Goal: Find specific page/section: Find specific page/section

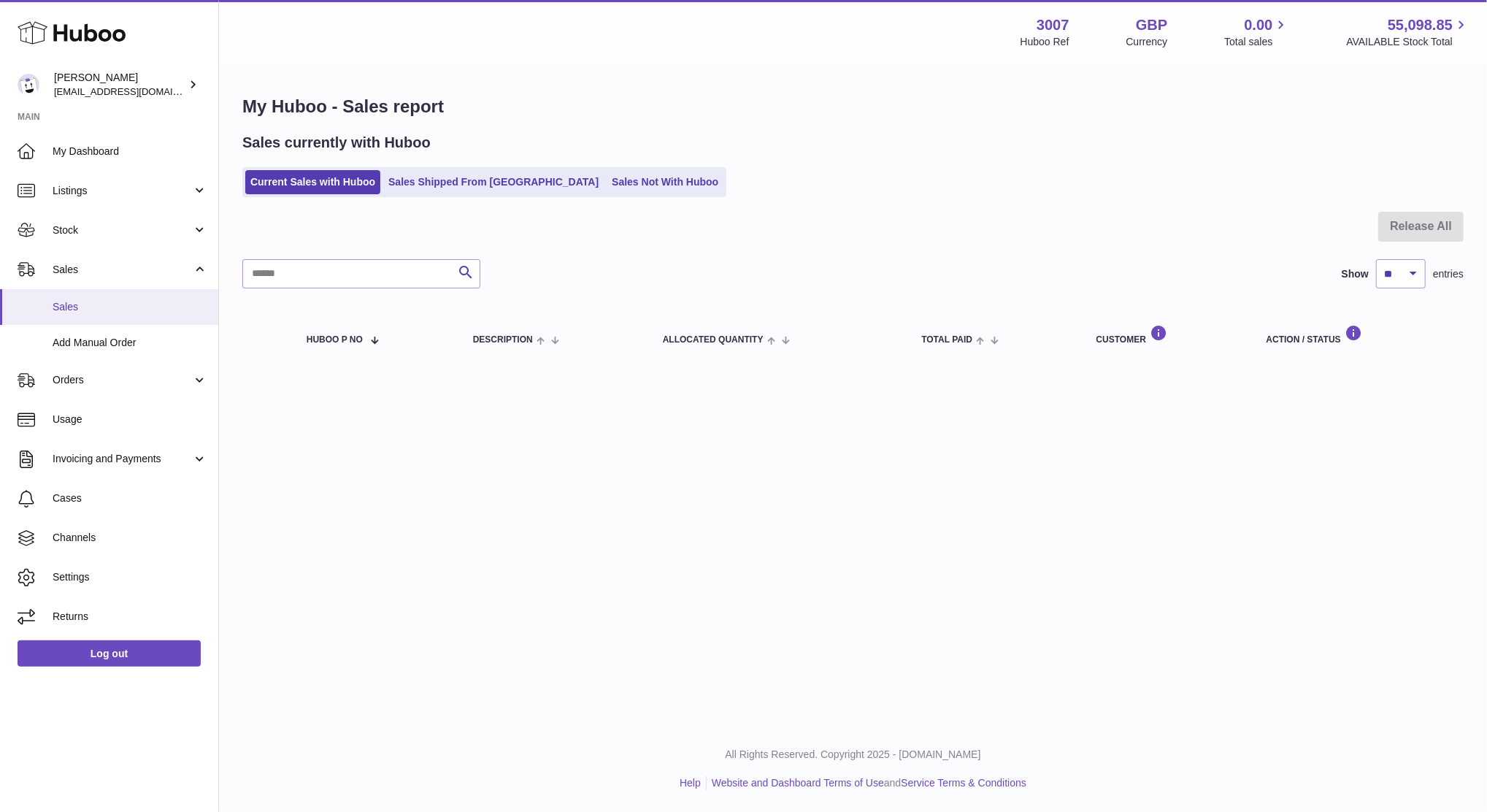
drag, startPoint x: 0, startPoint y: 0, endPoint x: 76, endPoint y: 323, distance: 331.8
click at [76, 323] on link "Sales" at bounding box center [109, 306] width 219 height 36
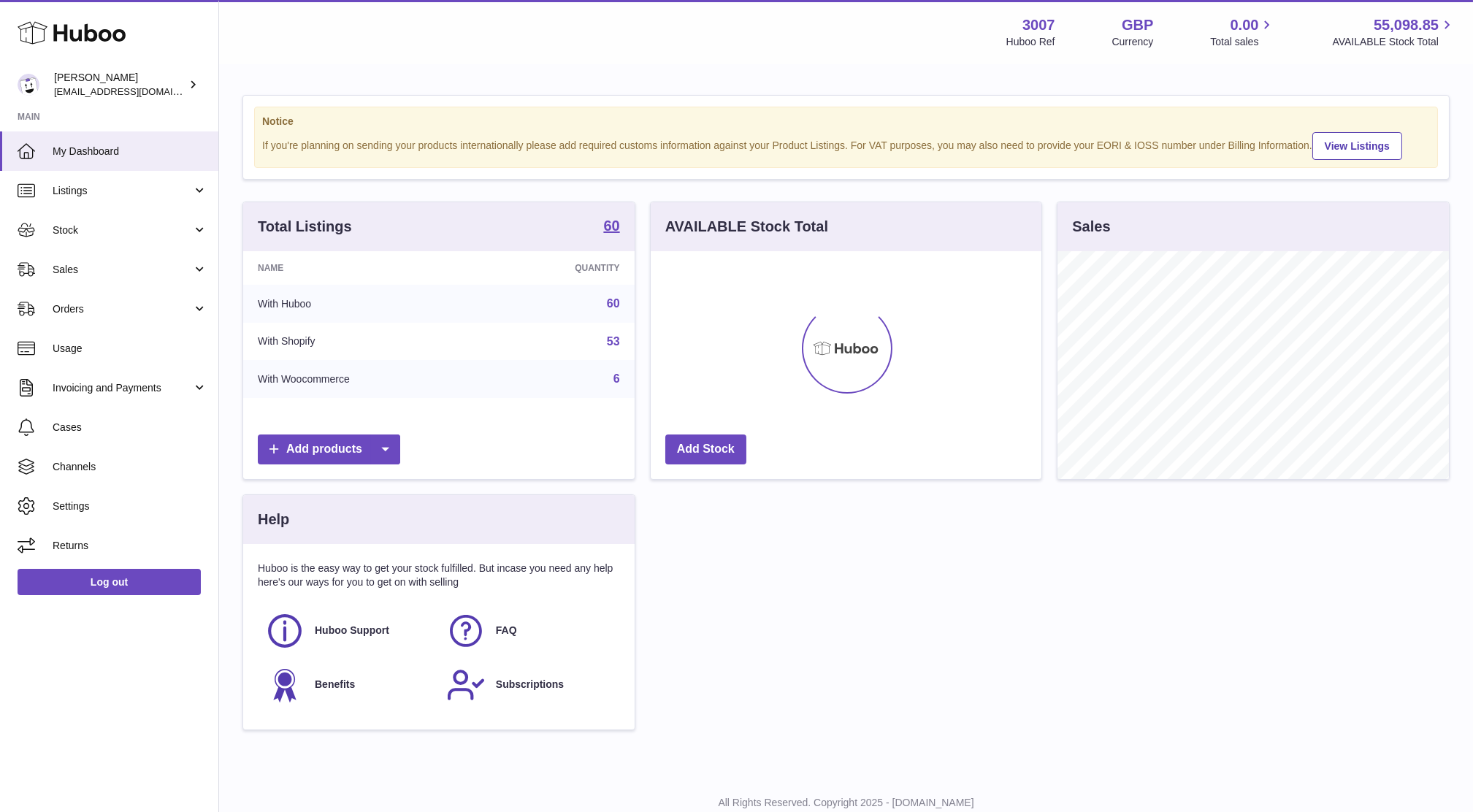
scroll to position [227, 391]
click at [64, 272] on span "Sales" at bounding box center [122, 269] width 140 height 14
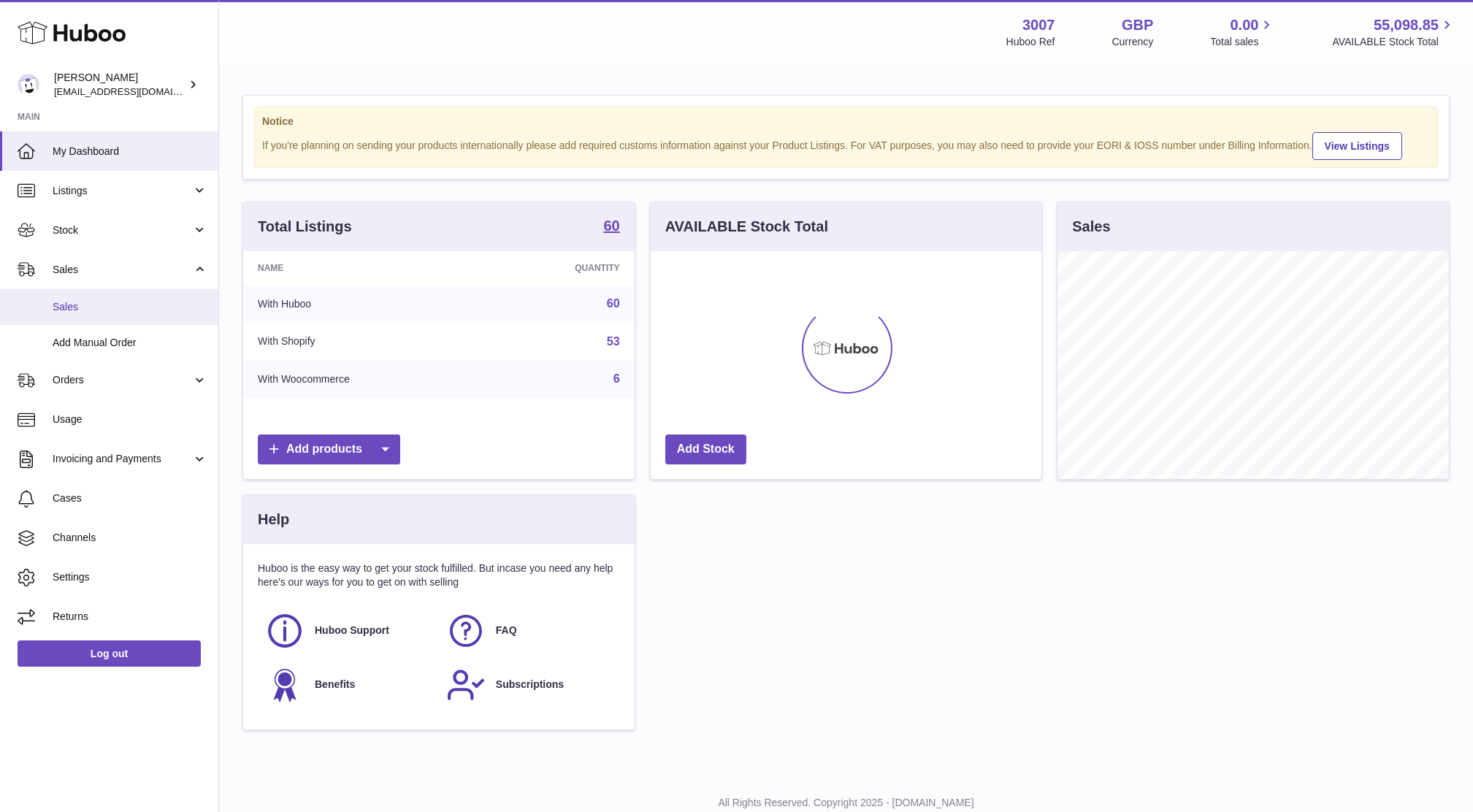
click at [74, 307] on span "Sales" at bounding box center [130, 306] width 155 height 14
